Goal: Task Accomplishment & Management: Complete application form

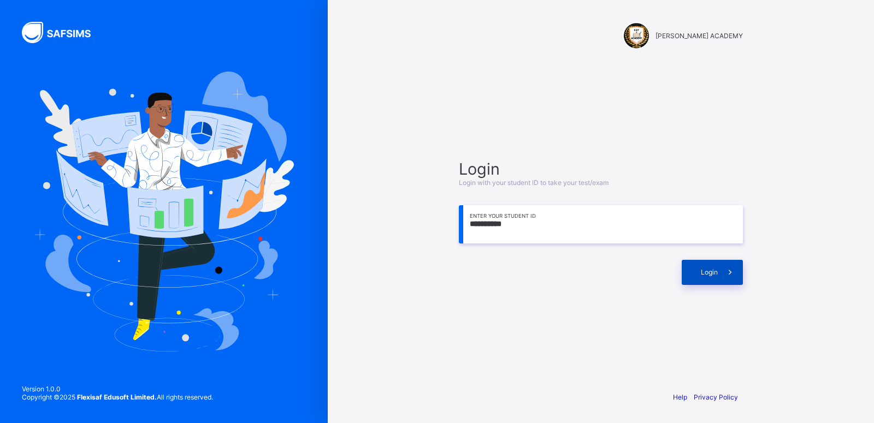
type input "**********"
click at [695, 265] on div "Login" at bounding box center [712, 272] width 61 height 25
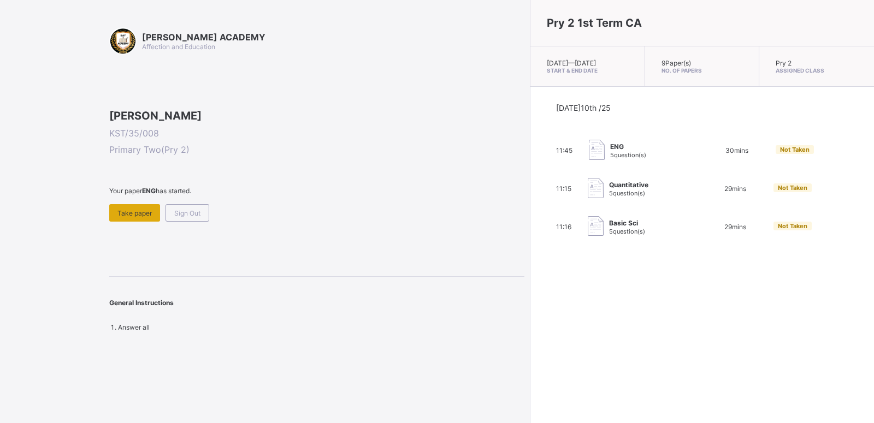
click at [131, 217] on span "Take paper" at bounding box center [134, 213] width 34 height 8
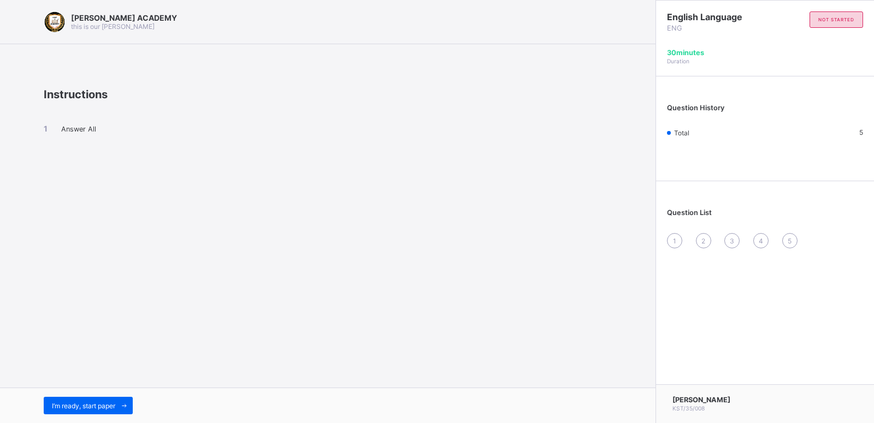
click at [85, 396] on div "I’m ready, start paper" at bounding box center [327, 405] width 655 height 35
click at [115, 402] on span "I’m ready, start paper" at bounding box center [83, 406] width 63 height 8
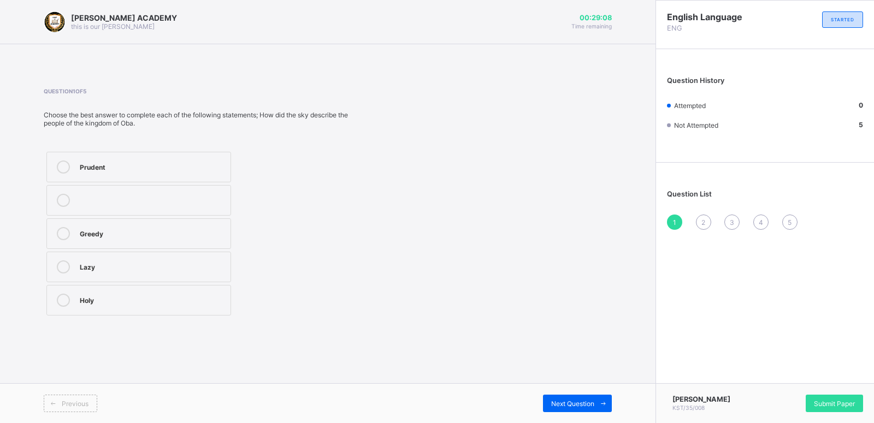
click at [93, 239] on div "Greedy" at bounding box center [152, 233] width 145 height 13
click at [94, 240] on label "Greedy" at bounding box center [138, 233] width 185 height 31
click at [566, 396] on div "Next Question" at bounding box center [577, 403] width 69 height 17
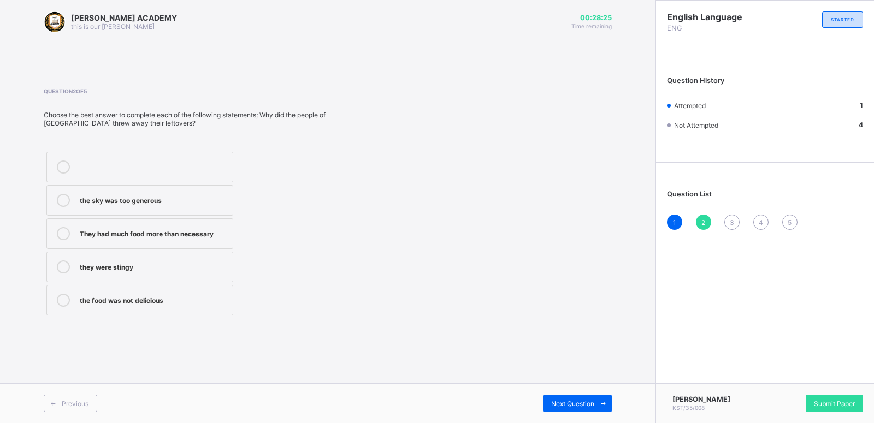
click at [188, 220] on label "They had much food more than necessary" at bounding box center [139, 233] width 187 height 31
click at [587, 400] on span "Next Question" at bounding box center [572, 404] width 43 height 8
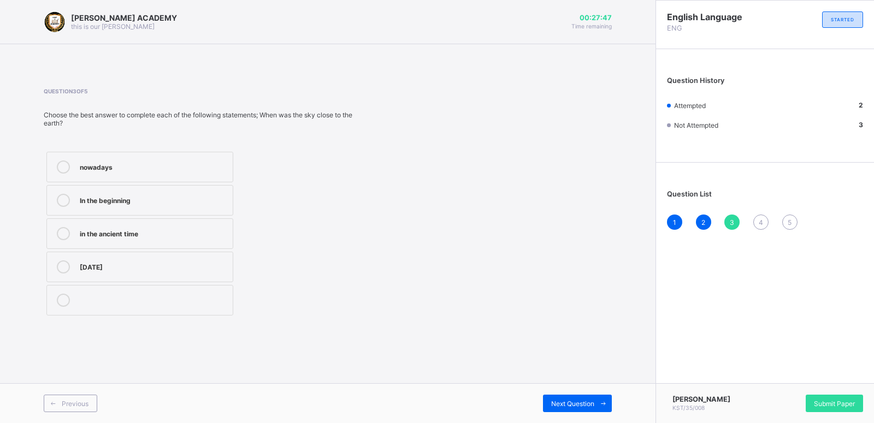
click at [163, 209] on label "In the beginning" at bounding box center [139, 200] width 187 height 31
click at [562, 398] on div "Next Question" at bounding box center [577, 403] width 69 height 17
click at [187, 303] on div "Sad" at bounding box center [153, 299] width 147 height 11
click at [568, 396] on div "Next Question" at bounding box center [577, 403] width 69 height 17
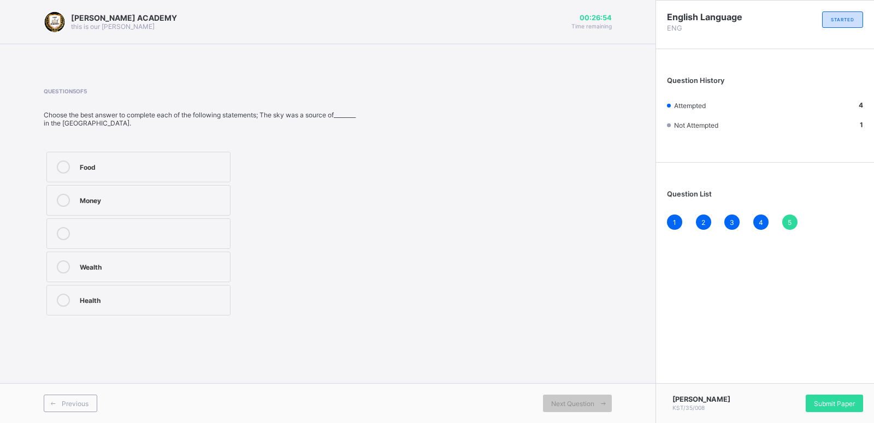
click at [207, 158] on label "Food" at bounding box center [138, 167] width 184 height 31
click at [584, 398] on div "Next Question" at bounding box center [577, 403] width 69 height 17
click at [138, 170] on div "Food" at bounding box center [152, 166] width 145 height 11
click at [560, 403] on span "Next Question" at bounding box center [572, 404] width 43 height 8
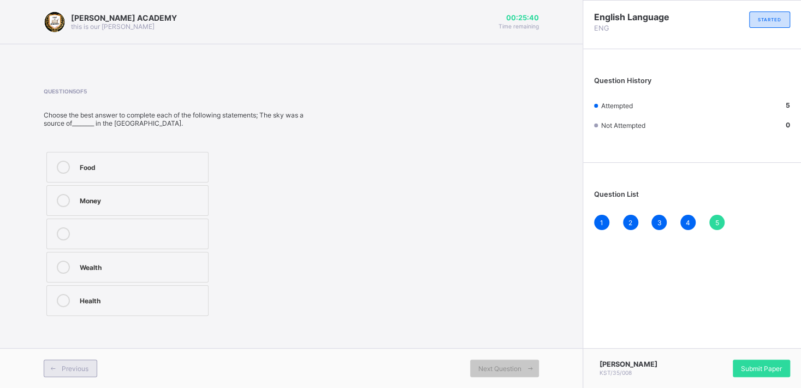
click at [89, 371] on div "Previous" at bounding box center [71, 367] width 54 height 17
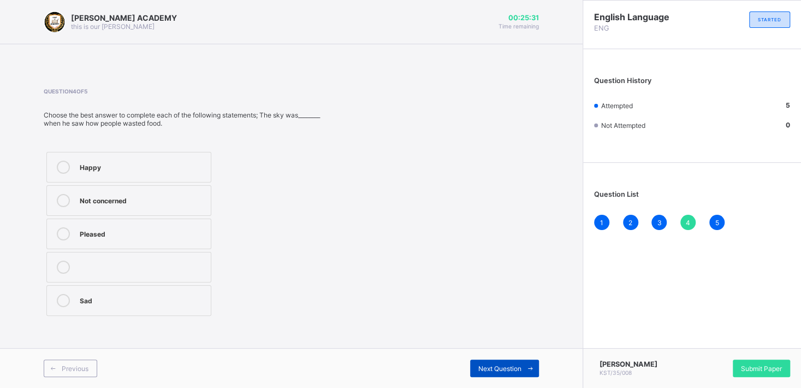
click at [496, 365] on span "Next Question" at bounding box center [499, 368] width 43 height 8
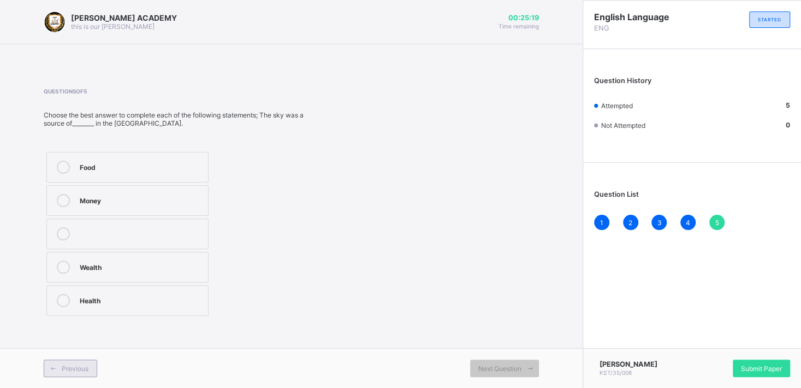
click at [86, 363] on div "Previous" at bounding box center [71, 367] width 54 height 17
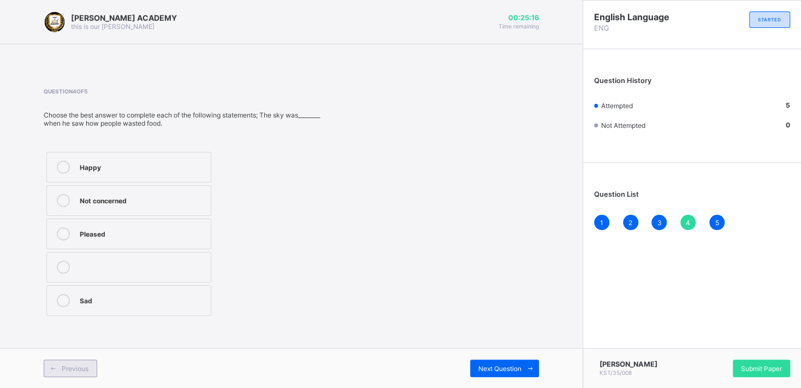
click at [86, 363] on div "Previous" at bounding box center [71, 367] width 54 height 17
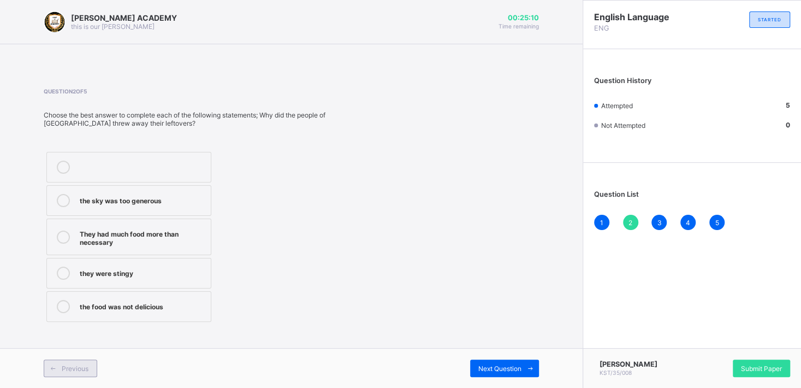
click at [86, 363] on div "Previous" at bounding box center [71, 367] width 54 height 17
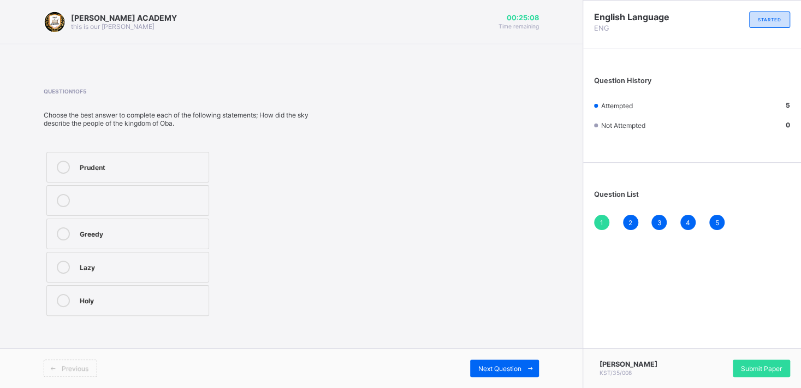
click at [86, 363] on div "Previous" at bounding box center [71, 367] width 54 height 17
click at [525, 370] on span at bounding box center [530, 367] width 17 height 17
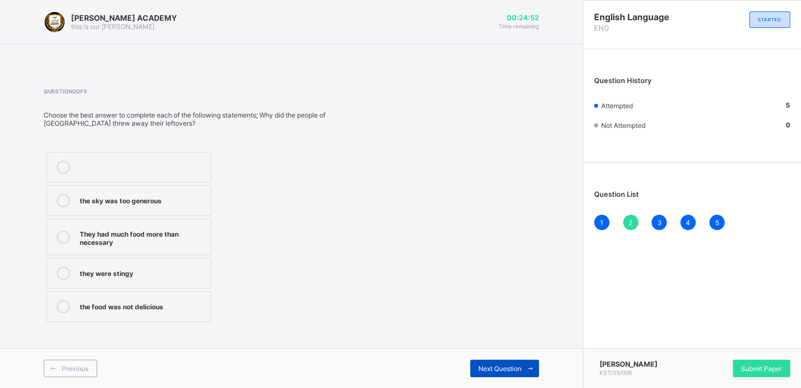
click at [525, 366] on span at bounding box center [530, 367] width 17 height 17
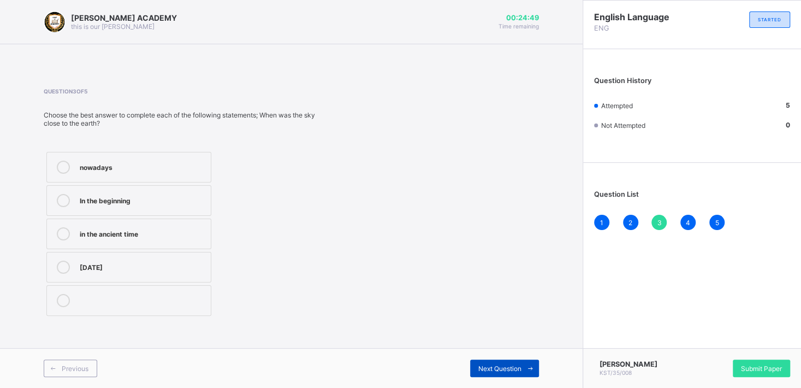
click at [525, 366] on span at bounding box center [530, 367] width 17 height 17
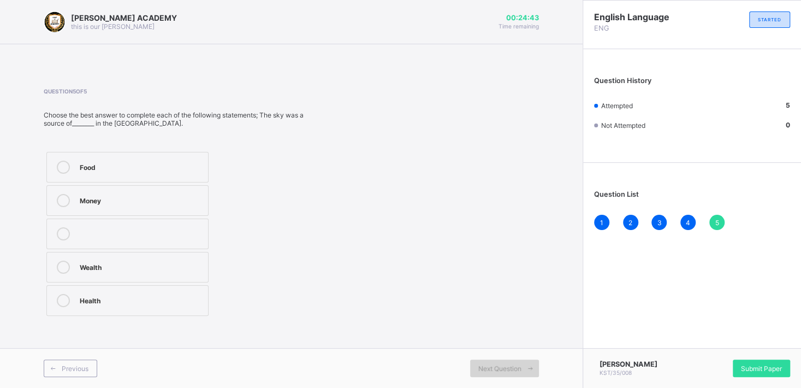
click at [525, 366] on span at bounding box center [530, 367] width 17 height 17
click at [774, 362] on div "Submit Paper" at bounding box center [761, 367] width 57 height 17
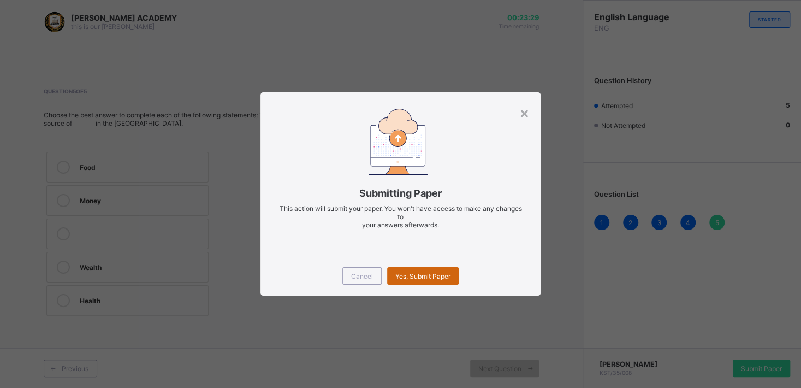
click at [430, 270] on div "Yes, Submit Paper" at bounding box center [423, 275] width 72 height 17
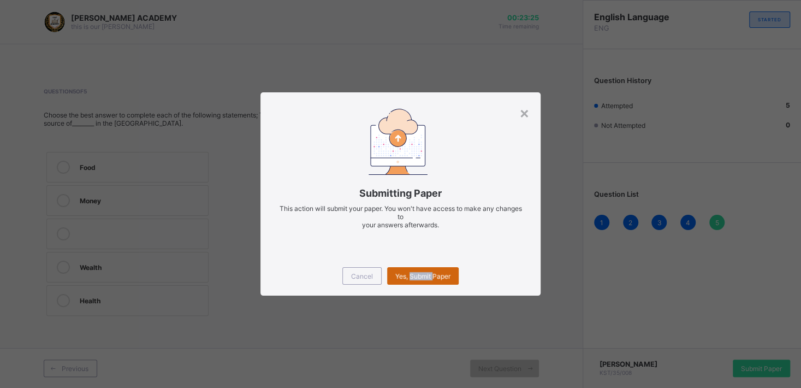
click at [430, 270] on div "Yes, Submit Paper" at bounding box center [423, 275] width 72 height 17
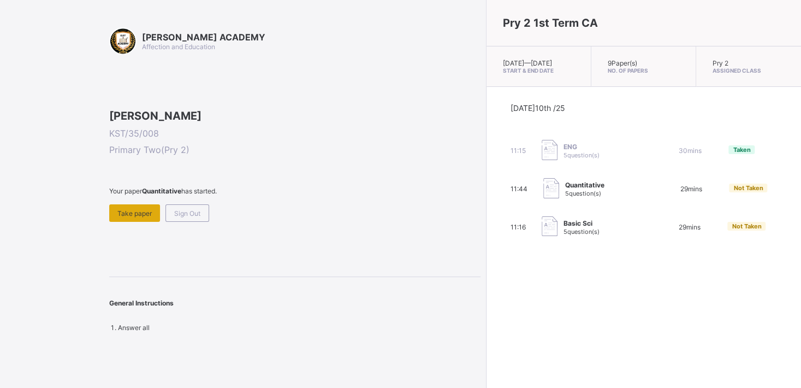
click at [127, 217] on span "Take paper" at bounding box center [134, 213] width 34 height 8
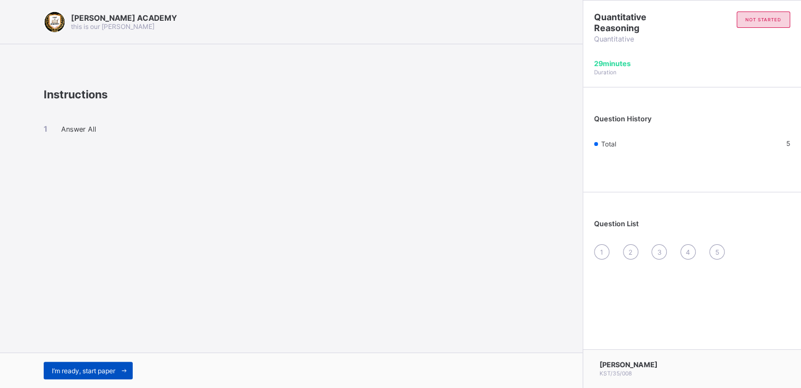
click at [98, 369] on span "I’m ready, start paper" at bounding box center [83, 370] width 63 height 8
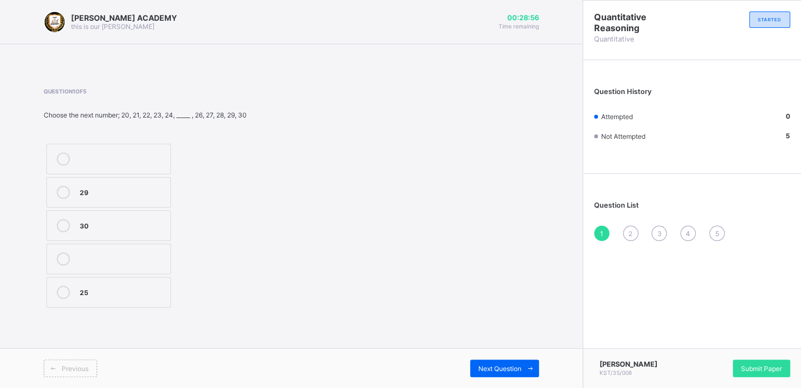
click at [105, 352] on div "Previous Next Question" at bounding box center [291, 368] width 583 height 40
click at [138, 294] on div "25" at bounding box center [122, 291] width 85 height 11
click at [520, 372] on span "Next Question" at bounding box center [499, 368] width 43 height 8
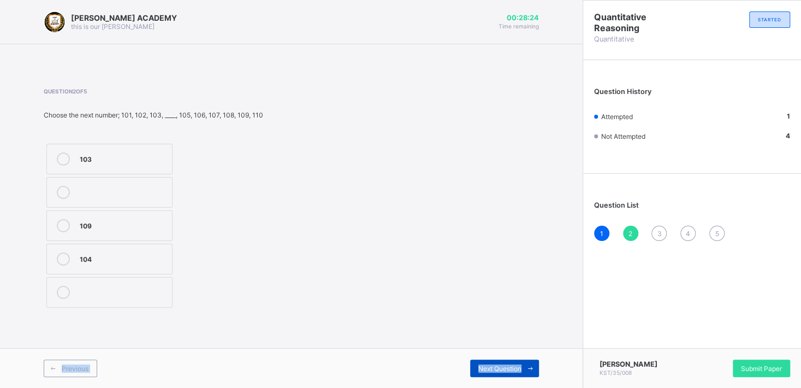
drag, startPoint x: 520, startPoint y: 372, endPoint x: 488, endPoint y: 407, distance: 47.9
click at [488, 377] on div "Next Question" at bounding box center [504, 367] width 69 height 17
click at [119, 170] on label "20" at bounding box center [108, 159] width 125 height 31
click at [520, 371] on span "Next Question" at bounding box center [499, 368] width 43 height 8
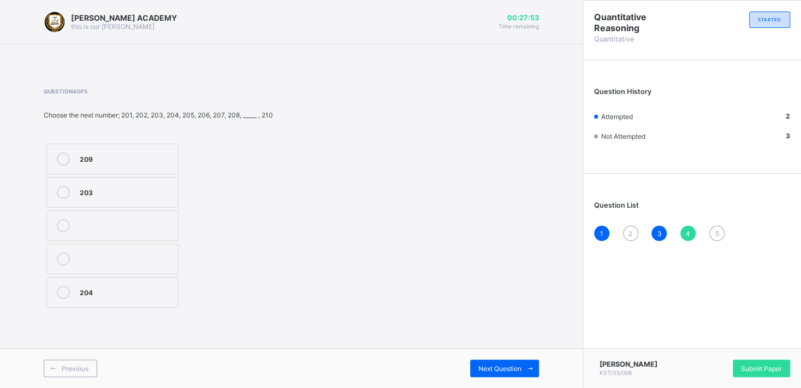
click at [147, 160] on div "209" at bounding box center [126, 157] width 93 height 11
click at [500, 365] on span "Next Question" at bounding box center [499, 368] width 43 height 8
click at [501, 365] on span "Next Question" at bounding box center [499, 368] width 43 height 8
click at [96, 286] on label "70" at bounding box center [108, 292] width 125 height 31
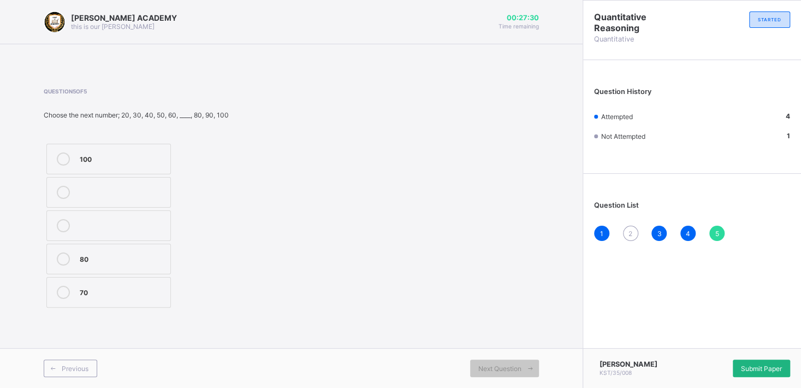
click at [760, 362] on div "Submit Paper" at bounding box center [761, 367] width 57 height 17
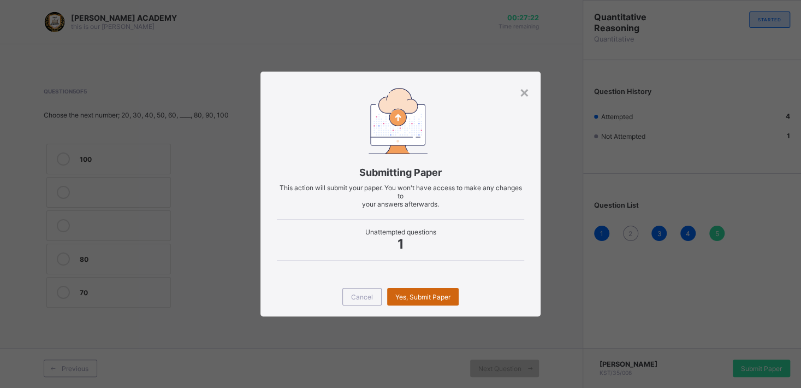
click at [451, 298] on div "Yes, Submit Paper" at bounding box center [423, 296] width 72 height 17
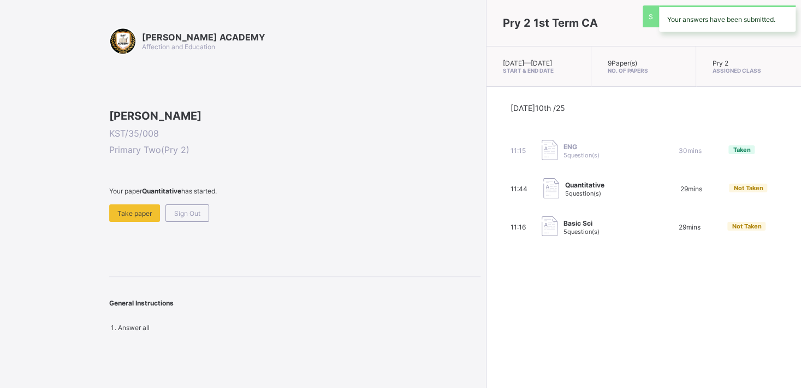
click at [486, 298] on div "Pry 2 1st Term CA [DATE] — [DATE] Start & End Date 9 Paper(s) No. of Papers Pry…" at bounding box center [643, 194] width 315 height 388
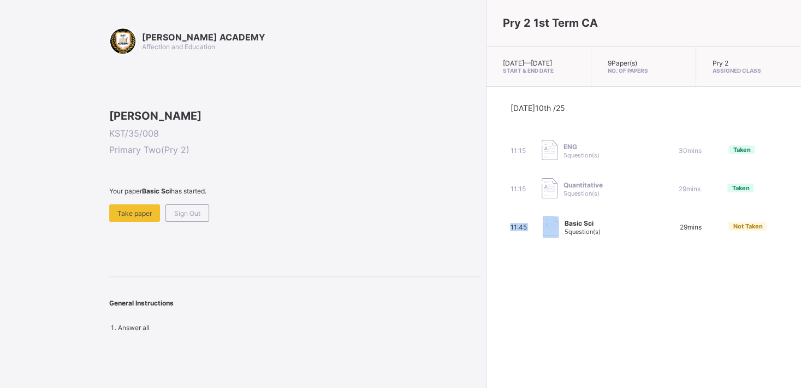
drag, startPoint x: 454, startPoint y: 295, endPoint x: 391, endPoint y: 306, distance: 63.7
click at [391, 306] on div "[PERSON_NAME] ACADEMY Affection and Education [PERSON_NAME] Aliyu KST/35/008 Pr…" at bounding box center [400, 194] width 801 height 388
click at [140, 217] on span "Take paper" at bounding box center [134, 213] width 34 height 8
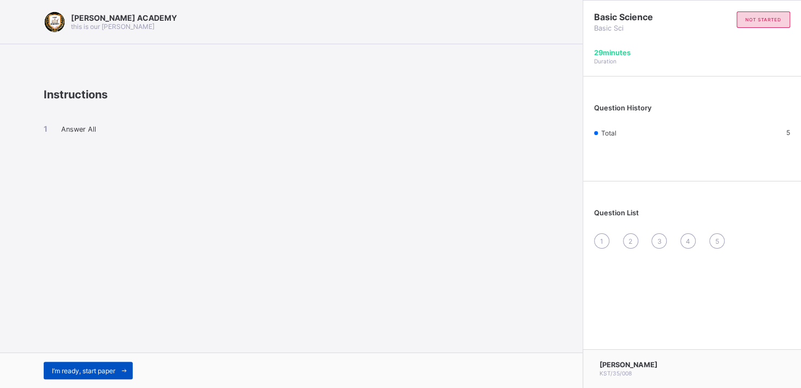
click at [78, 366] on div "I’m ready, start paper" at bounding box center [88, 370] width 89 height 17
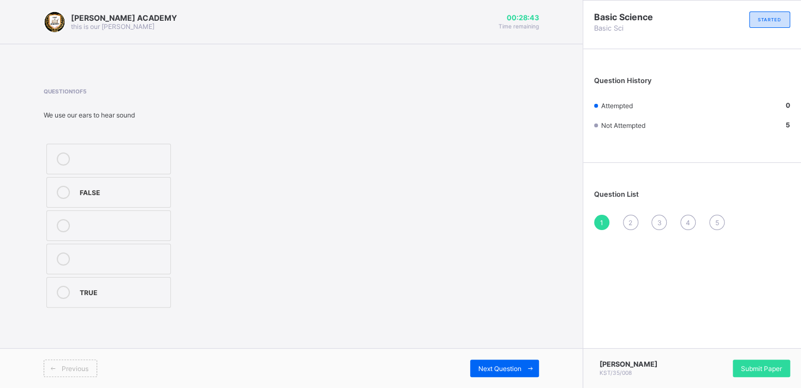
click at [84, 293] on div "TRUE" at bounding box center [122, 291] width 85 height 11
click at [523, 364] on span at bounding box center [530, 367] width 17 height 17
click at [158, 211] on label "trees" at bounding box center [108, 225] width 125 height 31
click at [142, 198] on div "Chalkboard" at bounding box center [122, 192] width 85 height 13
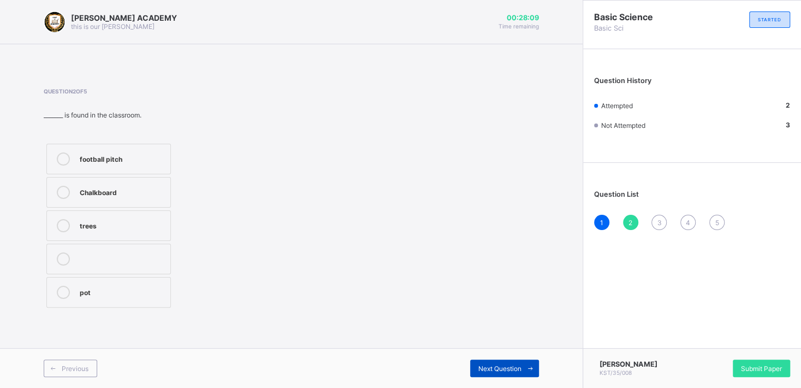
click at [491, 364] on span "Next Question" at bounding box center [499, 368] width 43 height 8
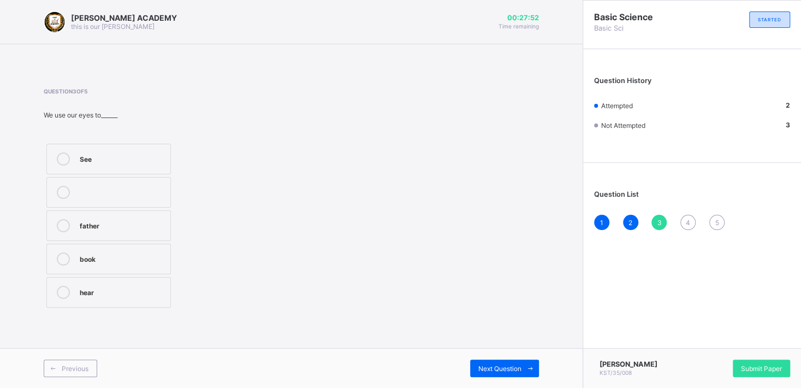
click at [140, 167] on label "See" at bounding box center [108, 159] width 125 height 31
click at [490, 364] on div "Next Question" at bounding box center [504, 367] width 69 height 17
click at [109, 184] on label "5" at bounding box center [108, 192] width 125 height 31
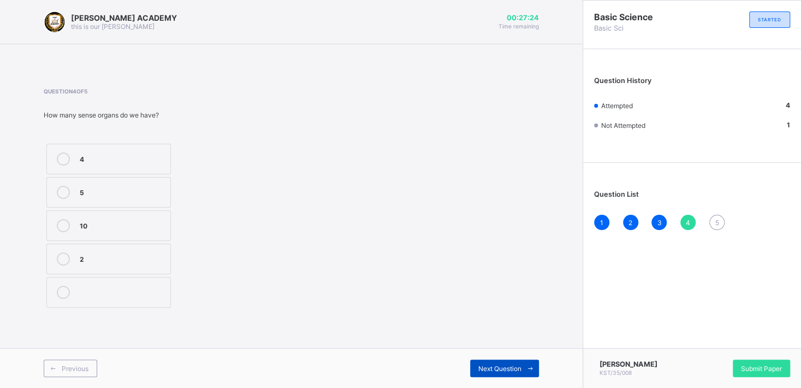
click at [495, 367] on span "Next Question" at bounding box center [499, 368] width 43 height 8
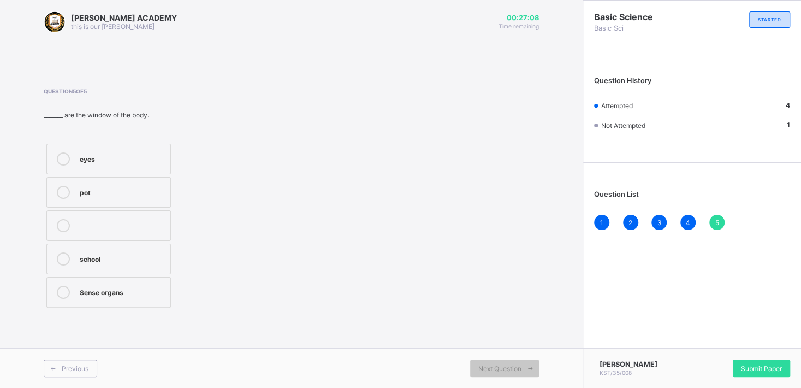
click at [152, 286] on div "Sense organs" at bounding box center [122, 291] width 85 height 11
click at [778, 371] on span "Submit Paper" at bounding box center [761, 368] width 41 height 8
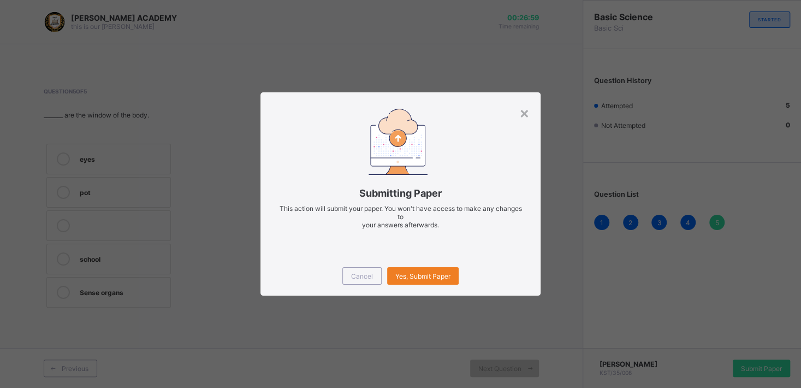
click at [648, 281] on div "× Submitting Paper This action will submit your paper. You won't have access to…" at bounding box center [400, 194] width 801 height 388
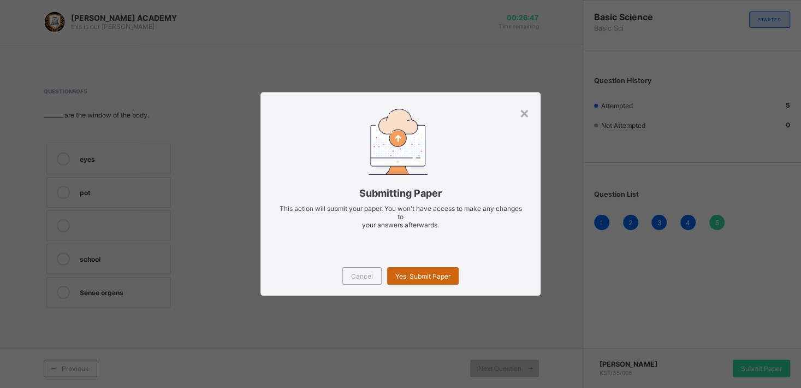
click at [410, 279] on span "Yes, Submit Paper" at bounding box center [422, 276] width 55 height 8
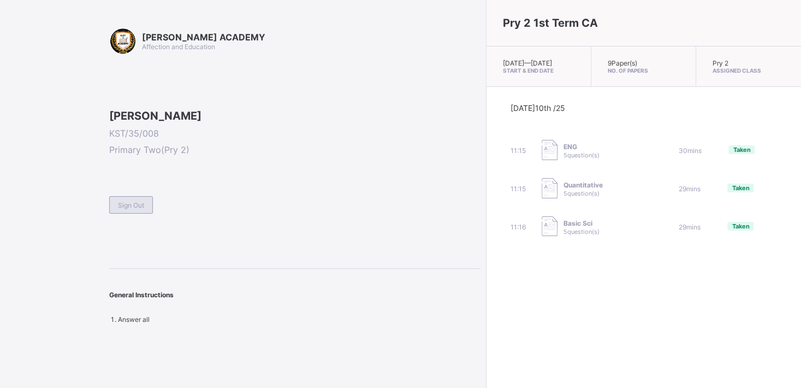
click at [149, 214] on div "Sign Out" at bounding box center [131, 204] width 44 height 17
